Goal: Transaction & Acquisition: Book appointment/travel/reservation

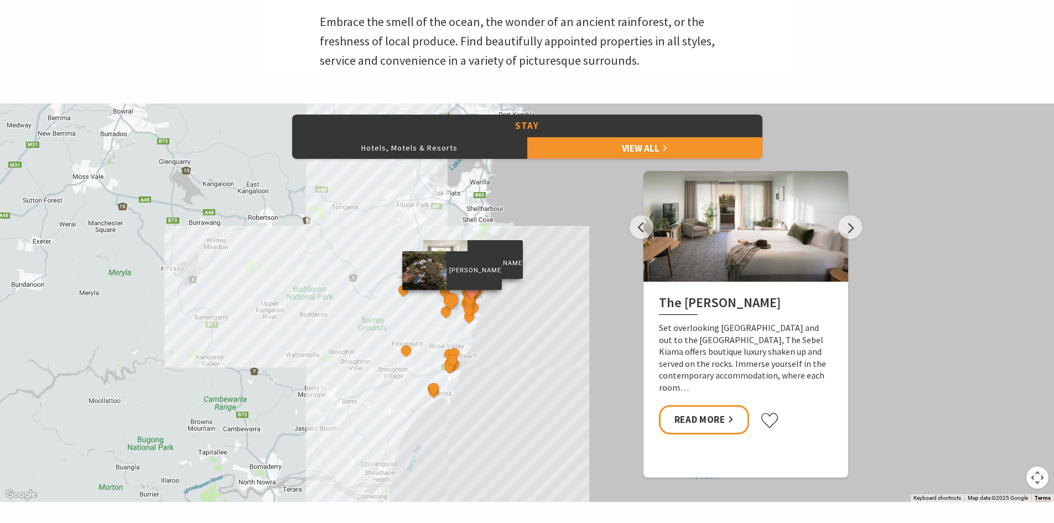
scroll to position [387, 0]
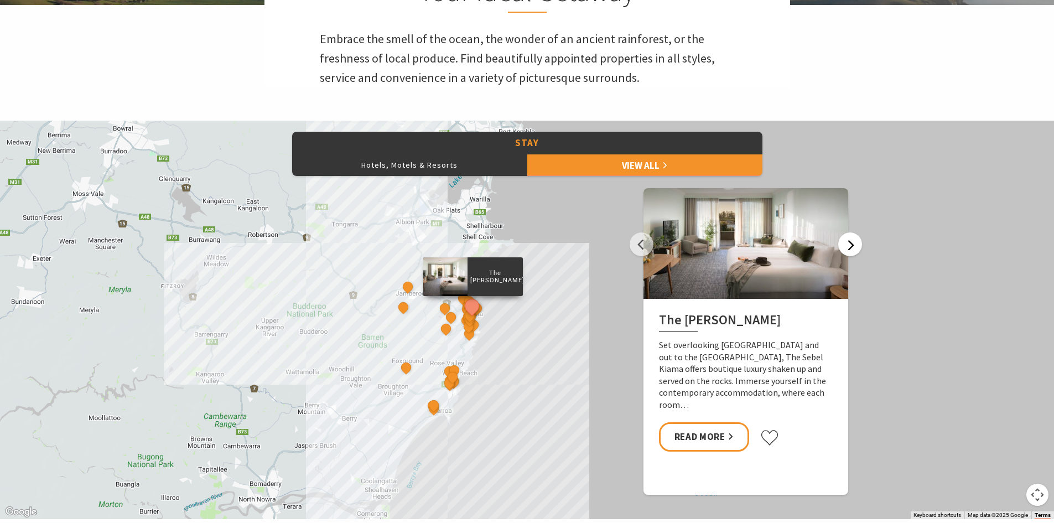
click at [852, 243] on button "Next" at bounding box center [850, 244] width 24 height 24
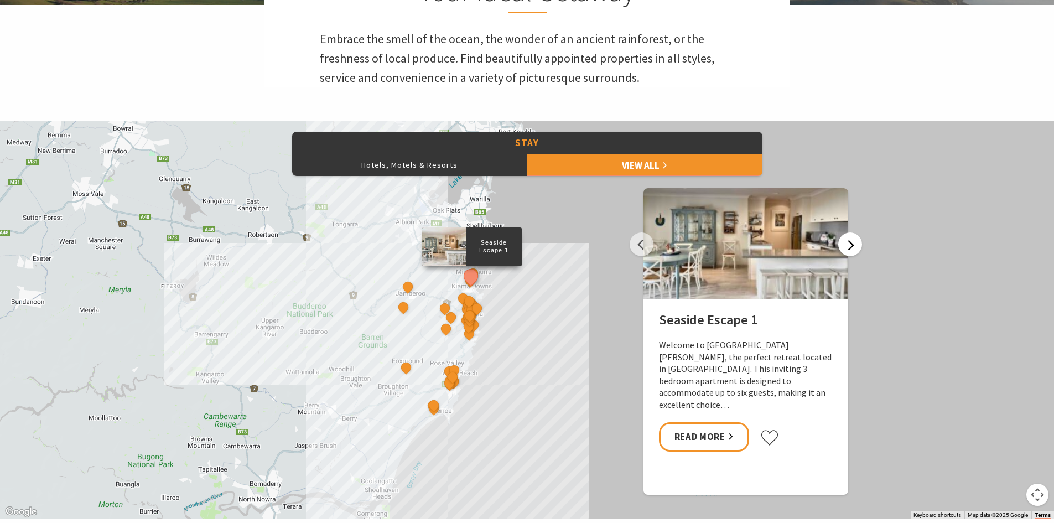
click at [852, 243] on button "Next" at bounding box center [850, 244] width 24 height 24
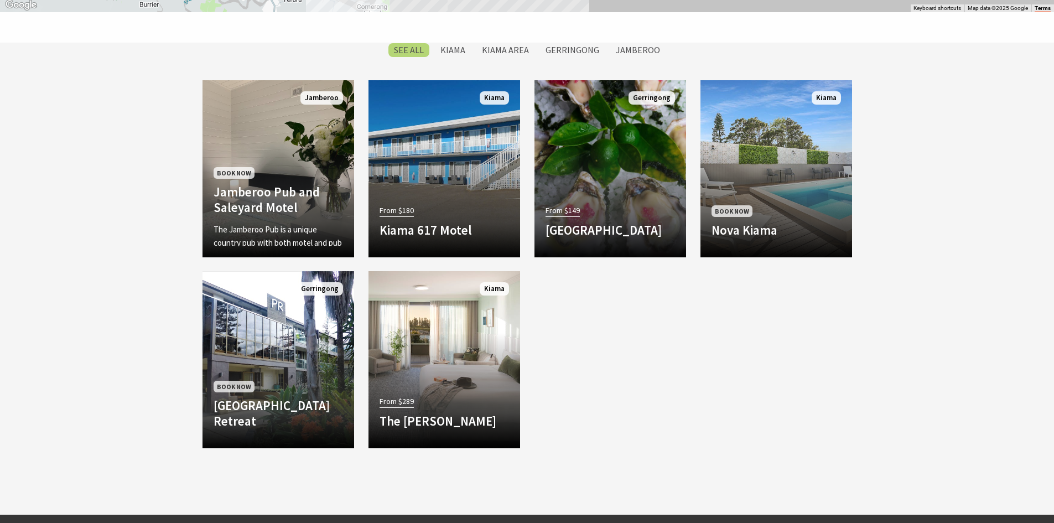
scroll to position [940, 0]
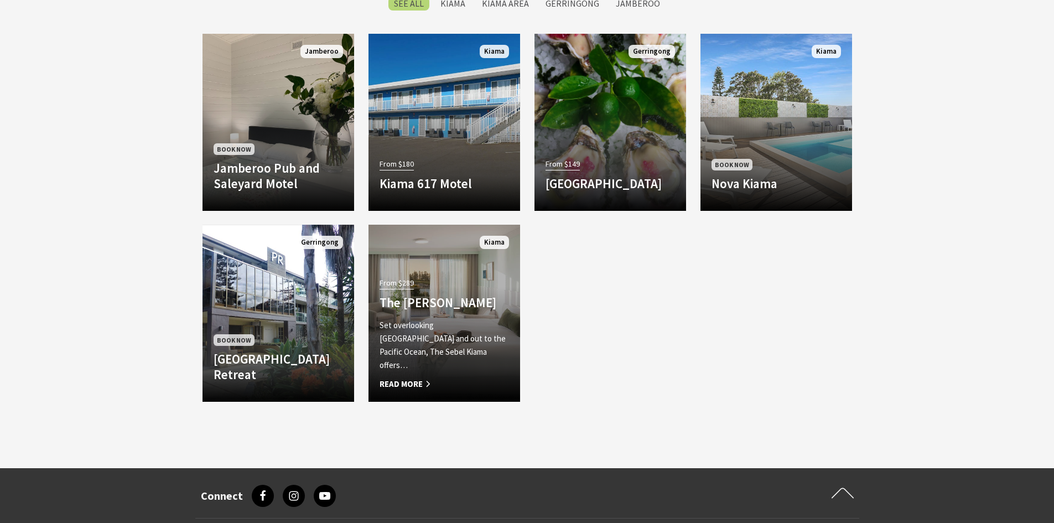
click at [413, 381] on span "Read More" at bounding box center [443, 383] width 129 height 13
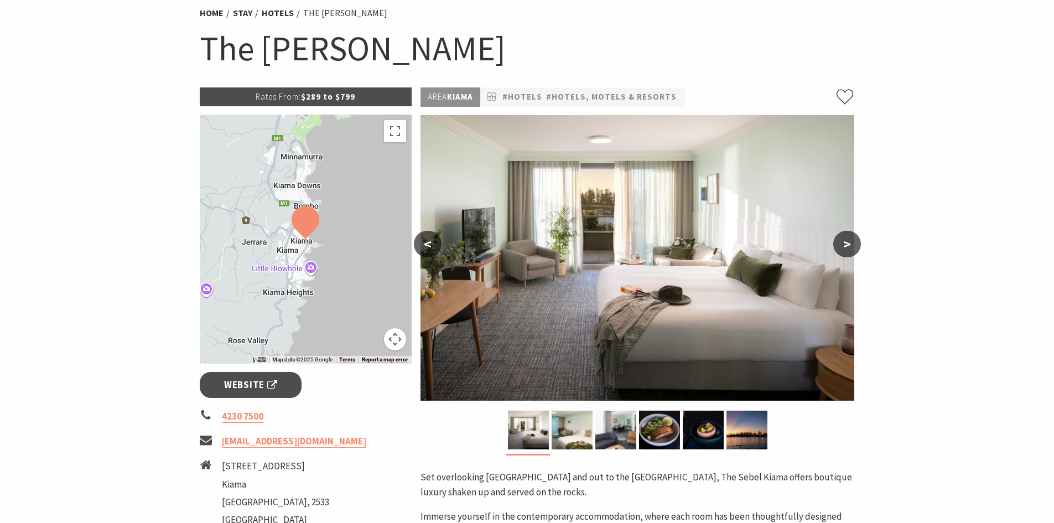
scroll to position [166, 0]
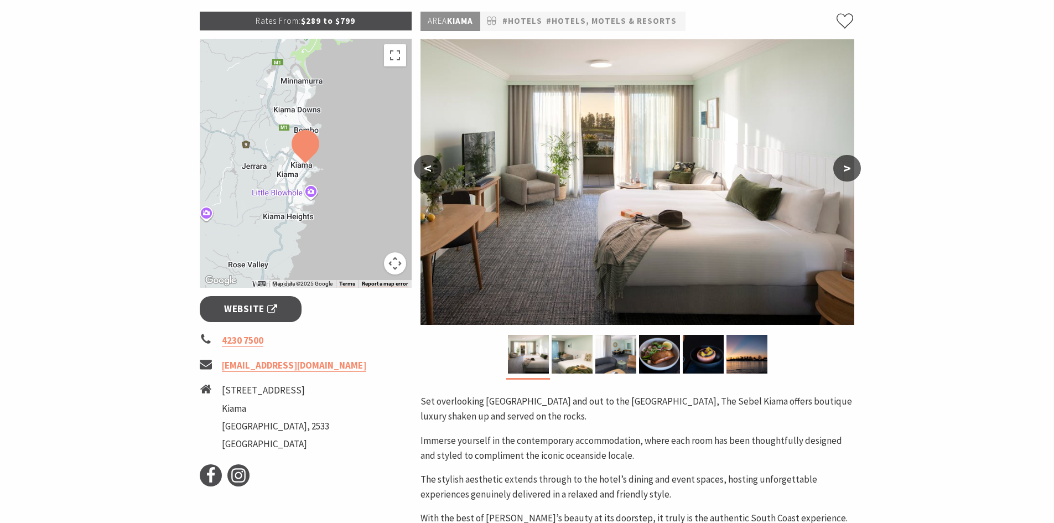
click at [855, 163] on button ">" at bounding box center [847, 168] width 28 height 27
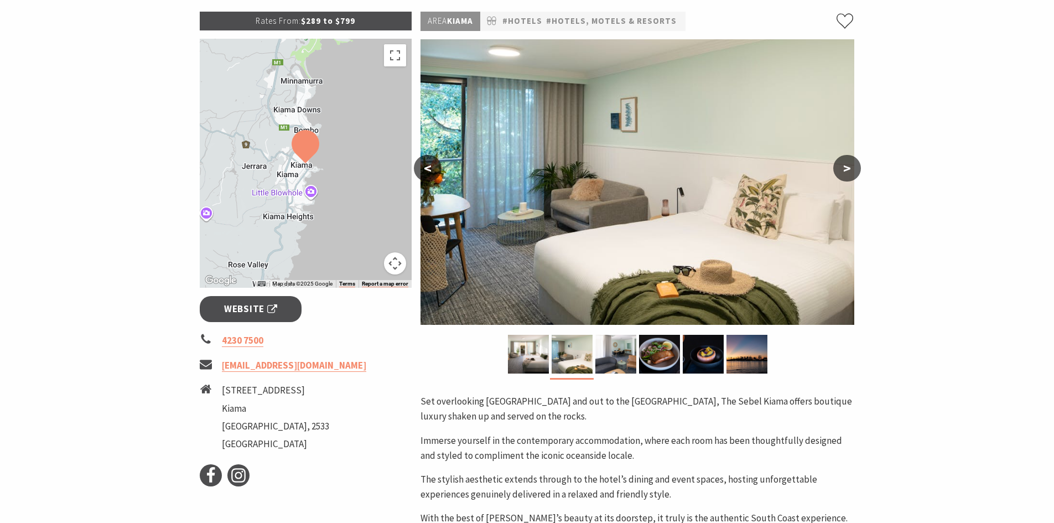
click at [855, 163] on button ">" at bounding box center [847, 168] width 28 height 27
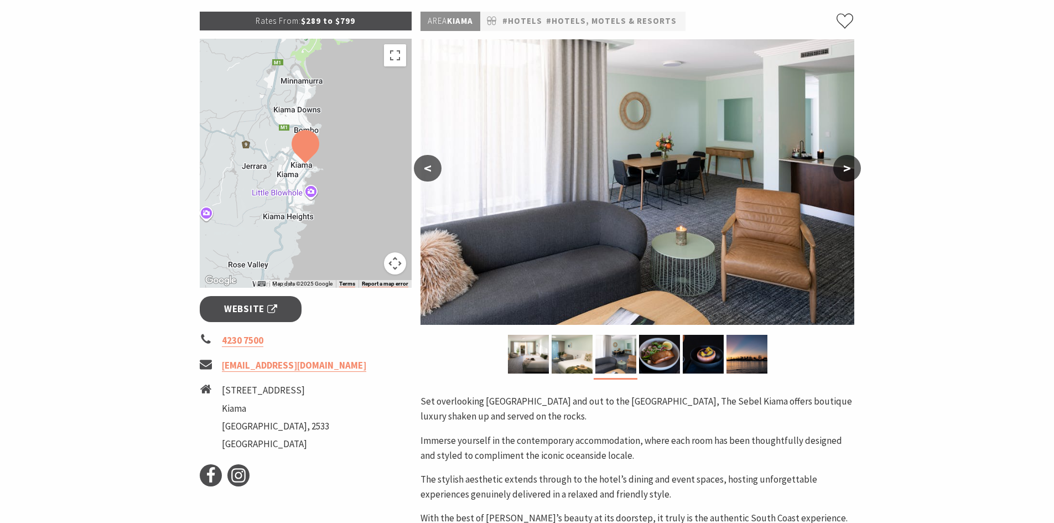
click at [855, 163] on button ">" at bounding box center [847, 168] width 28 height 27
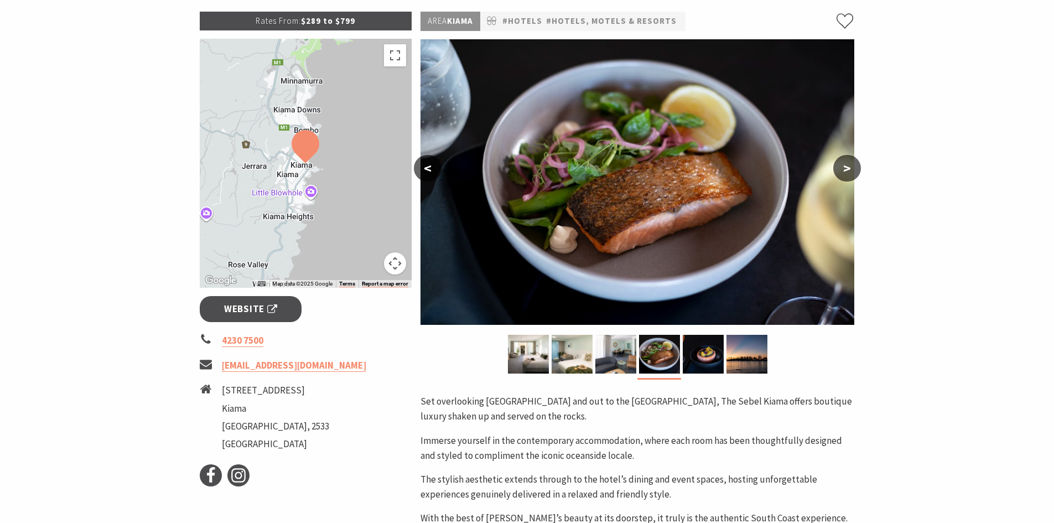
click at [855, 164] on button ">" at bounding box center [847, 168] width 28 height 27
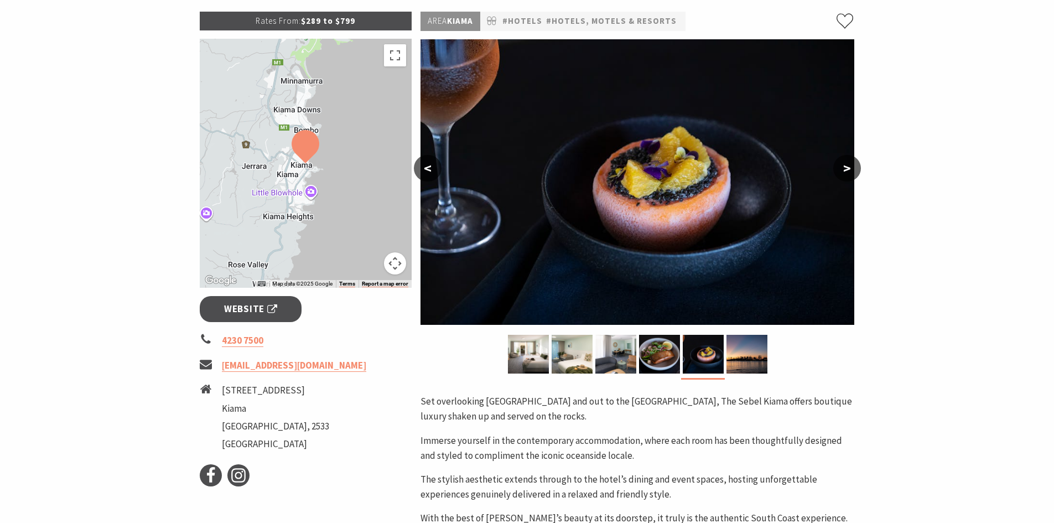
click at [855, 164] on button ">" at bounding box center [847, 168] width 28 height 27
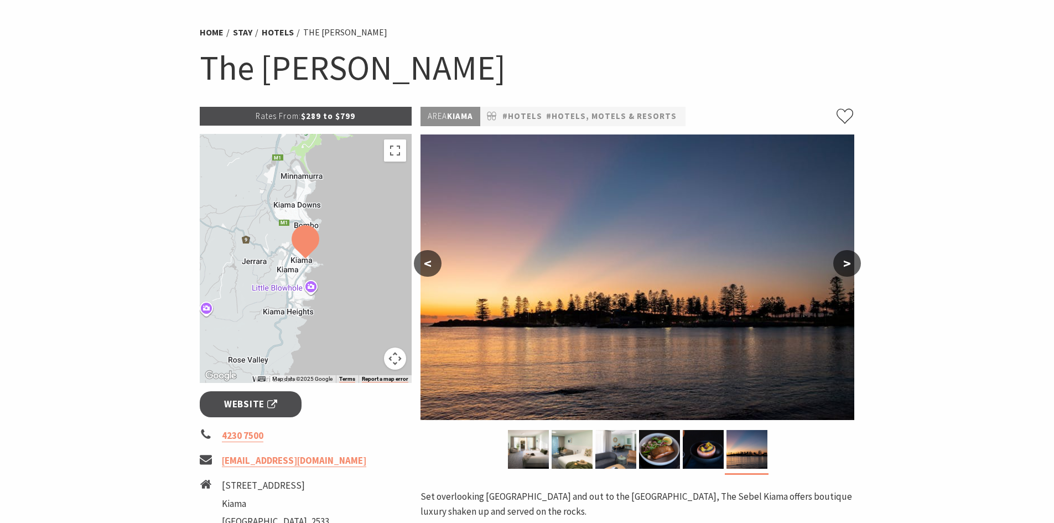
scroll to position [111, 0]
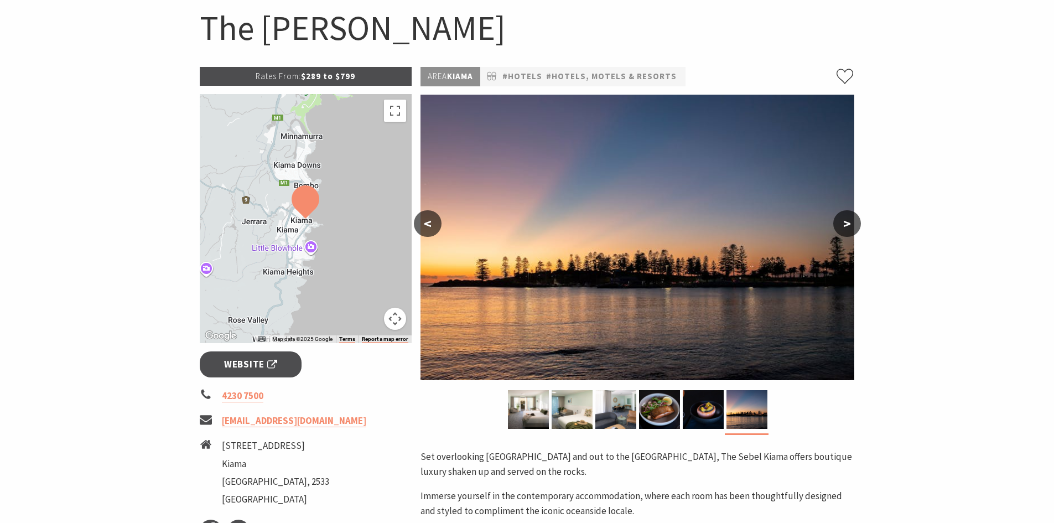
click at [851, 223] on button ">" at bounding box center [847, 223] width 28 height 27
click at [421, 222] on button "<" at bounding box center [428, 223] width 28 height 27
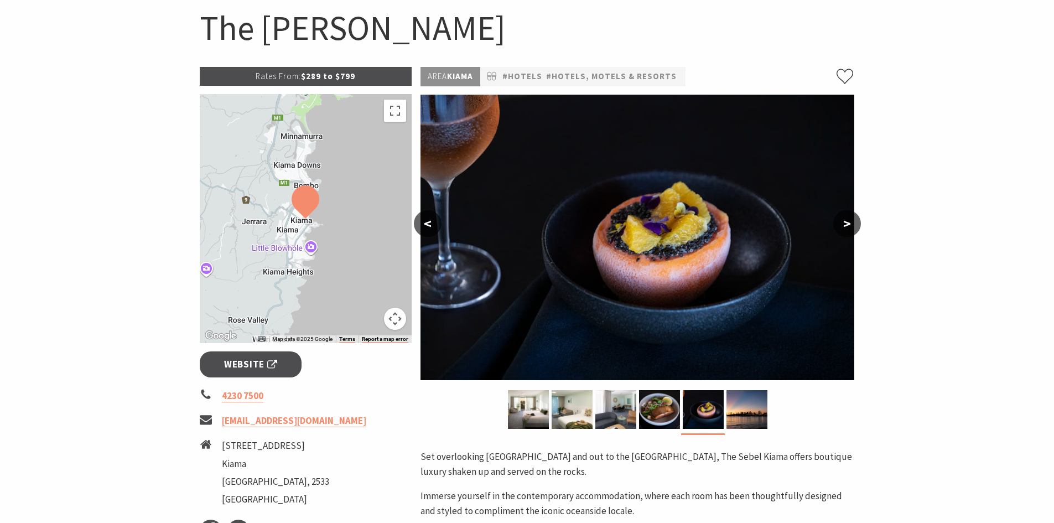
click at [421, 222] on button "<" at bounding box center [428, 223] width 28 height 27
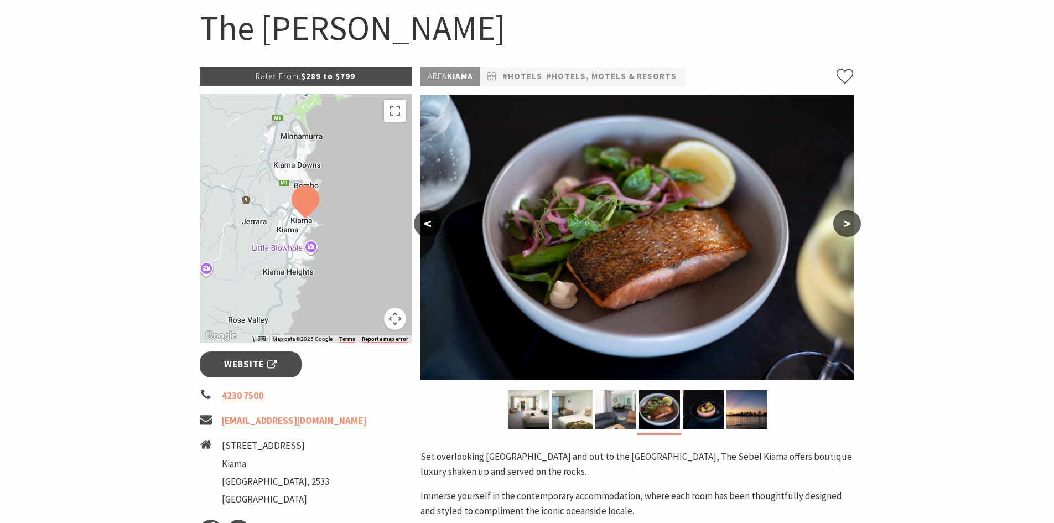
click at [421, 222] on button "<" at bounding box center [428, 223] width 28 height 27
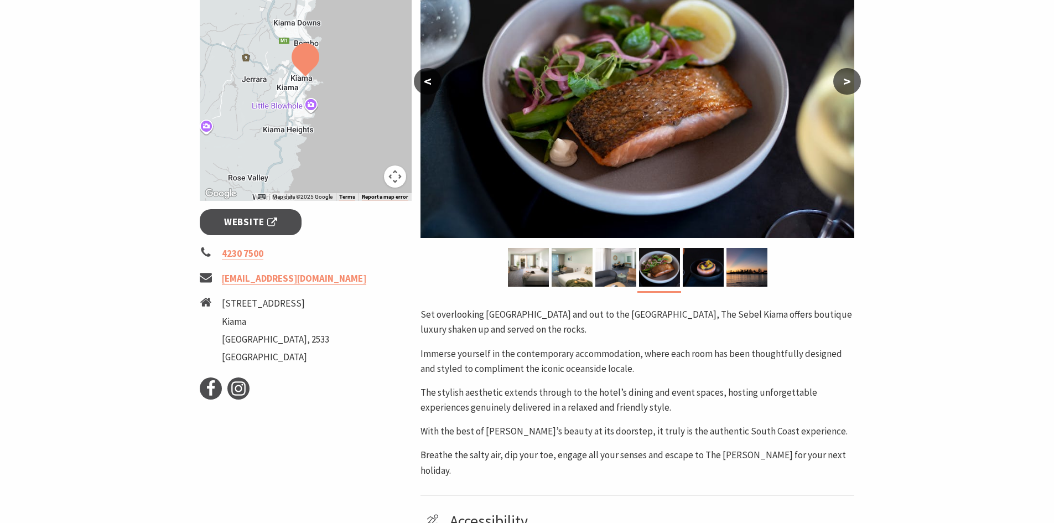
scroll to position [277, 0]
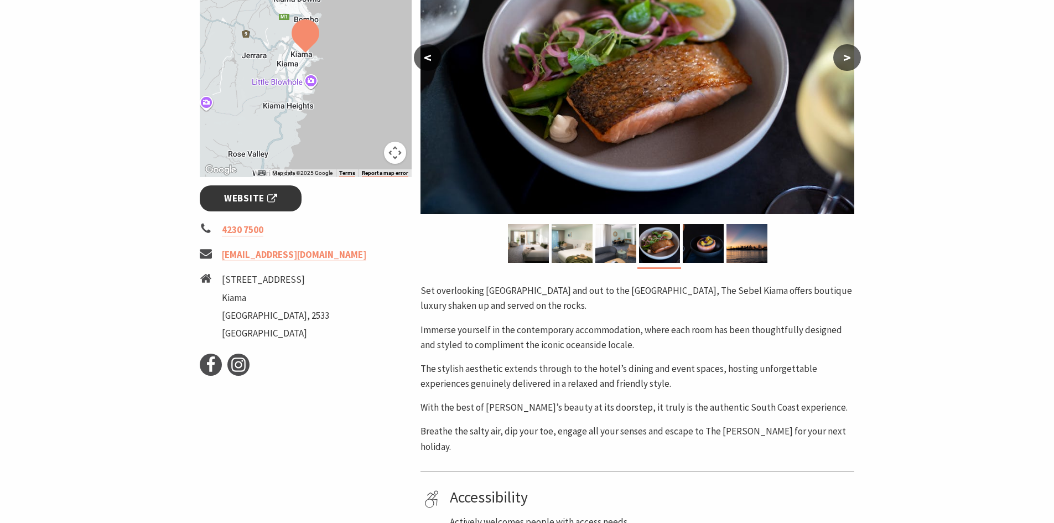
click at [241, 205] on span "Website" at bounding box center [250, 198] width 53 height 15
